Goal: Navigation & Orientation: Find specific page/section

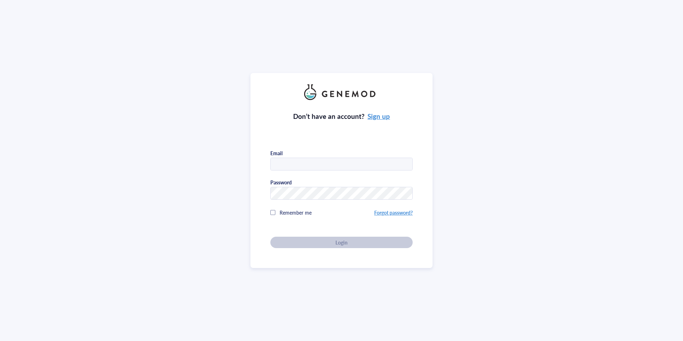
type input "[EMAIL_ADDRESS][DOMAIN_NAME]"
click at [347, 242] on div "Don’t have an account? Sign up Email [EMAIL_ADDRESS][DOMAIN_NAME] Password Reme…" at bounding box center [341, 174] width 142 height 148
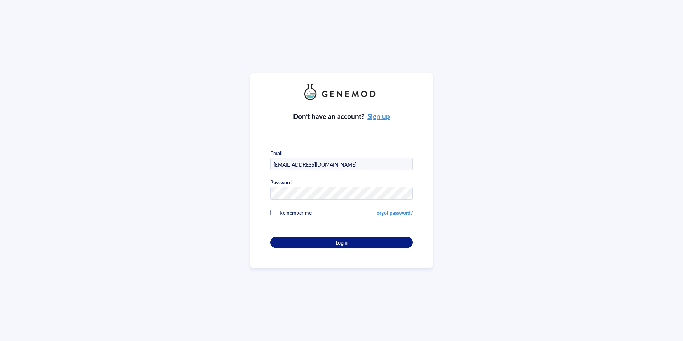
click at [347, 242] on div "Login" at bounding box center [342, 242] width 120 height 6
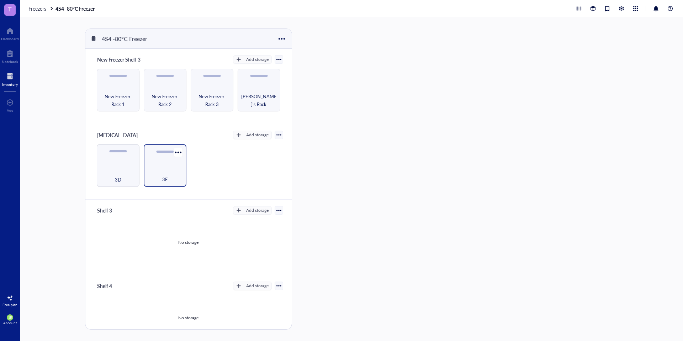
click at [155, 166] on div "3E" at bounding box center [165, 165] width 43 height 43
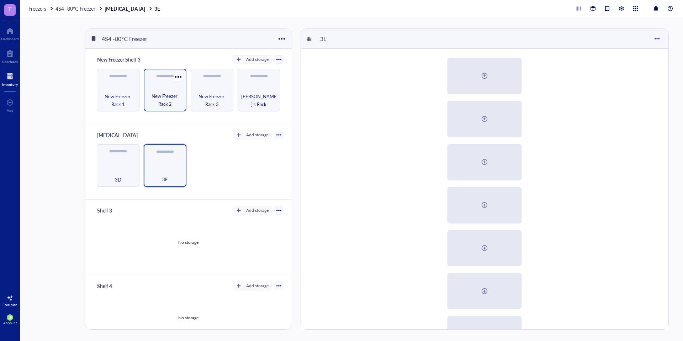
click at [159, 93] on span "New Freezer Rack 2" at bounding box center [165, 100] width 36 height 16
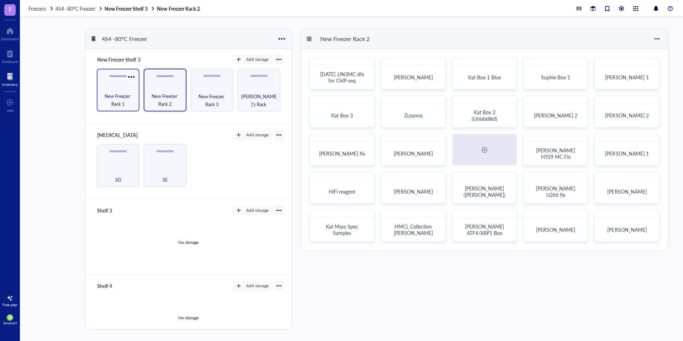
click at [124, 92] on span "New Freezer Rack 1" at bounding box center [118, 100] width 36 height 16
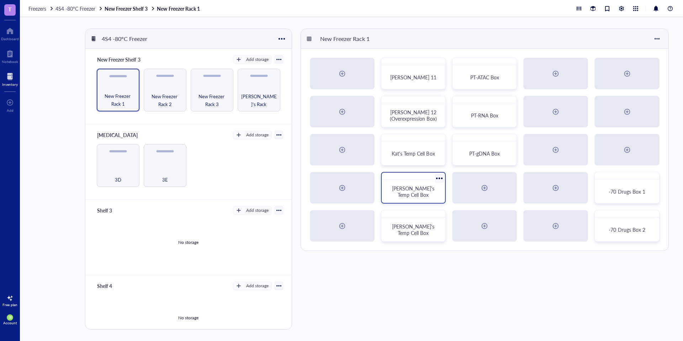
click at [406, 188] on span "[PERSON_NAME]'s Temp Cell Box" at bounding box center [414, 192] width 44 height 14
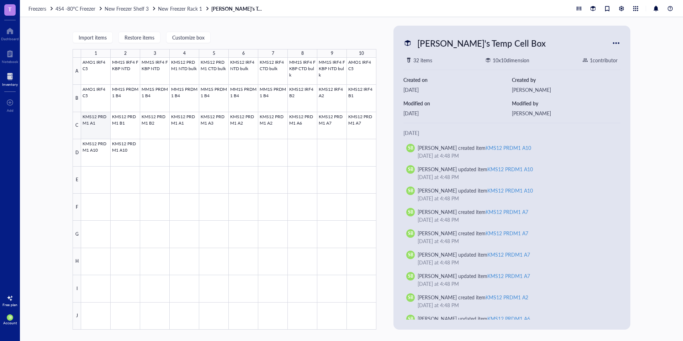
click at [106, 126] on div at bounding box center [228, 194] width 295 height 272
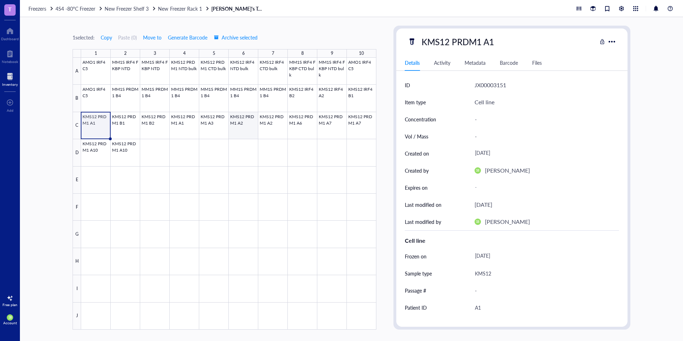
click at [241, 130] on div at bounding box center [228, 194] width 295 height 272
click at [264, 130] on div at bounding box center [228, 194] width 295 height 272
click at [296, 129] on div at bounding box center [228, 194] width 295 height 272
click at [215, 117] on div at bounding box center [228, 194] width 295 height 272
